Goal: Find contact information: Find contact information

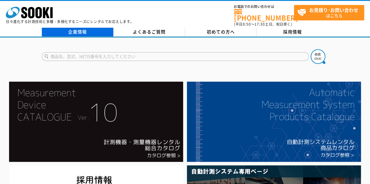
click at [78, 28] on link "企業情報" at bounding box center [78, 32] width 72 height 9
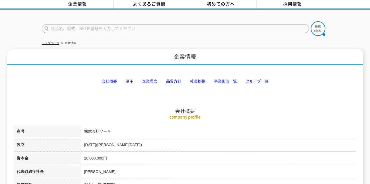
scroll to position [29, 0]
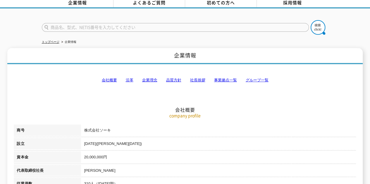
click at [107, 78] on link "会社概要" at bounding box center [108, 80] width 15 height 4
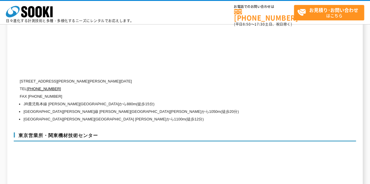
scroll to position [2414, 0]
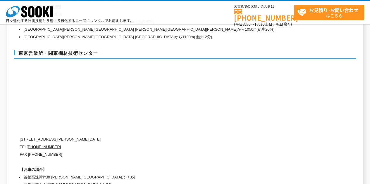
scroll to position [2467, 0]
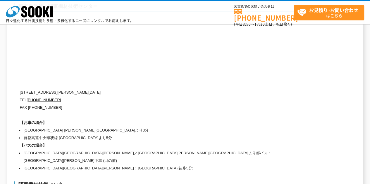
scroll to position [2396, 0]
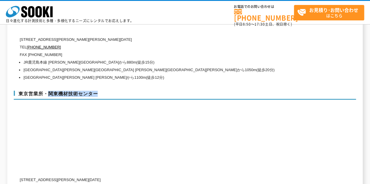
drag, startPoint x: 49, startPoint y: 80, endPoint x: 100, endPoint y: 80, distance: 51.4
click at [100, 91] on h3 "東京営業所・関東機材技術センター" at bounding box center [185, 95] width 342 height 9
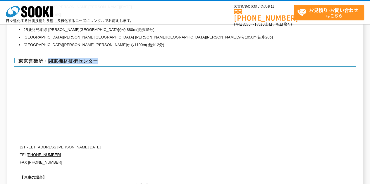
scroll to position [2484, 0]
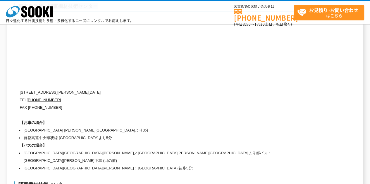
copy h3 "関東機材技術センター"
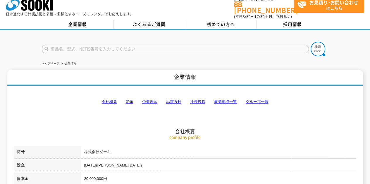
scroll to position [0, 0]
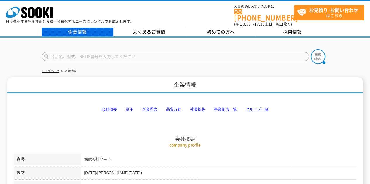
click at [96, 30] on link "企業情報" at bounding box center [78, 32] width 72 height 9
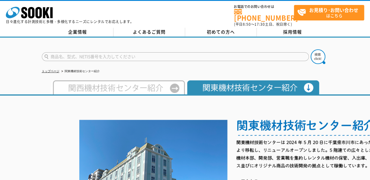
click at [127, 83] on img at bounding box center [118, 87] width 134 height 14
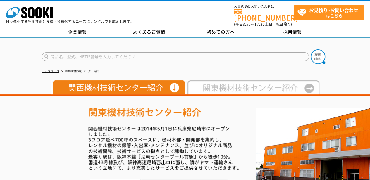
click at [217, 82] on img at bounding box center [252, 87] width 134 height 14
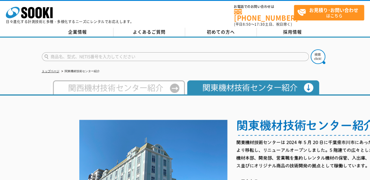
click at [144, 82] on img at bounding box center [118, 87] width 134 height 14
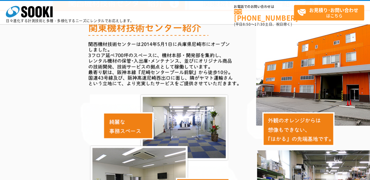
scroll to position [21, 0]
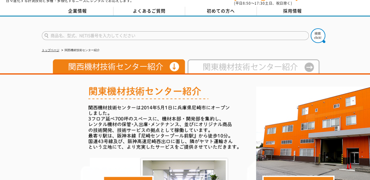
click at [224, 64] on img at bounding box center [252, 66] width 134 height 14
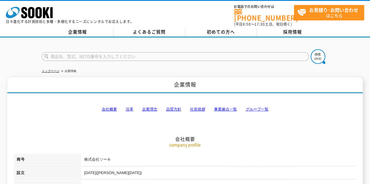
click at [115, 107] on link "会社概要" at bounding box center [108, 109] width 15 height 4
click at [259, 107] on link "グループ一覧" at bounding box center [256, 109] width 23 height 4
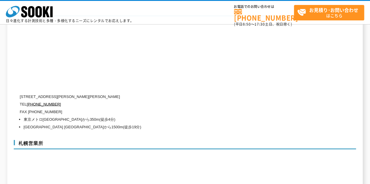
scroll to position [1479, 0]
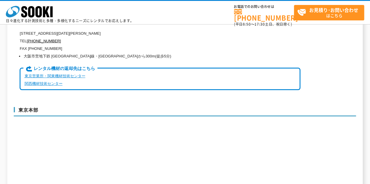
click at [75, 74] on link "東京営業所・関東機材技術センター" at bounding box center [54, 76] width 61 height 4
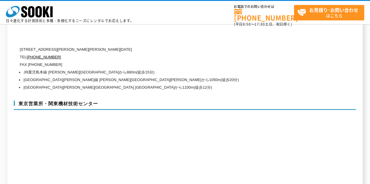
scroll to position [2380, 0]
click at [72, 95] on div "東京営業所・関東機材技術センター 〒134-0086 東京都江戸川区臨海町2-3-18 TEL 0120-856-991 FAX (03)5117-3521 …" at bounding box center [185, 184] width 342 height 179
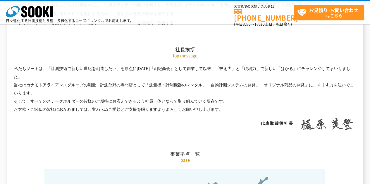
scroll to position [1036, 0]
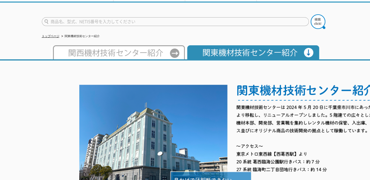
scroll to position [29, 0]
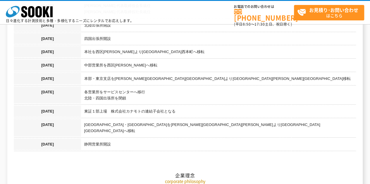
scroll to position [701, 0]
